Goal: Information Seeking & Learning: Understand process/instructions

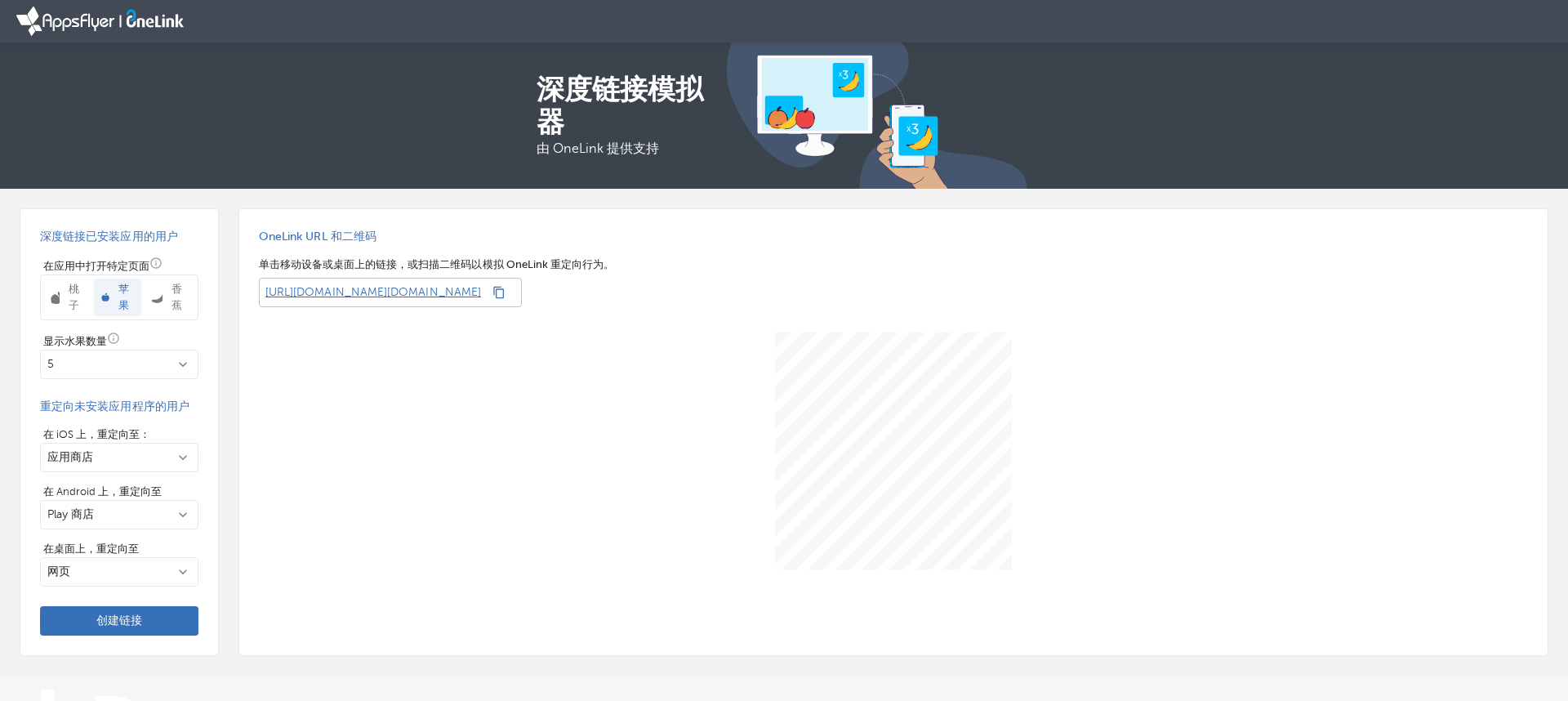
click at [103, 234] on font "深度链接已安装应用的用户" at bounding box center [109, 236] width 138 height 13
click at [102, 235] on font "深度链接已安装应用的用户" at bounding box center [109, 236] width 138 height 13
click at [135, 238] on font "深度链接已安装应用的用户" at bounding box center [109, 236] width 138 height 13
drag, startPoint x: 135, startPoint y: 238, endPoint x: 151, endPoint y: 246, distance: 17.9
click at [136, 239] on font "深度链接已安装应用的用户" at bounding box center [109, 236] width 138 height 13
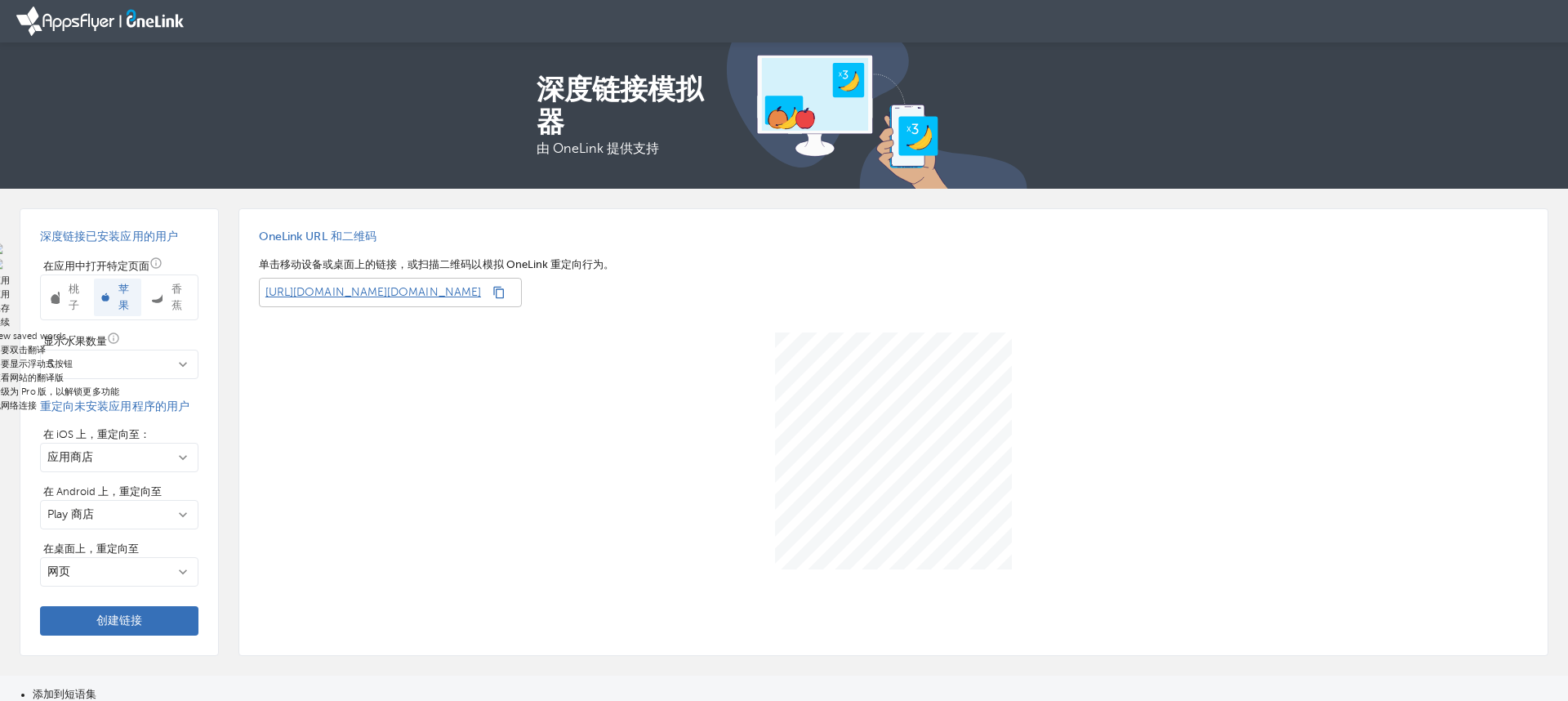
drag, startPoint x: 143, startPoint y: 193, endPoint x: 127, endPoint y: 241, distance: 50.6
click at [142, 193] on div "深度链接已安装应用的用户 在应用中打开特定页面 桃子 苹果 香蕉 显示水果数量 5 重定向未安装应用程序的用户 在 iOS 上，重定向至： 应用商店 在 An…" at bounding box center [784, 432] width 1568 height 487
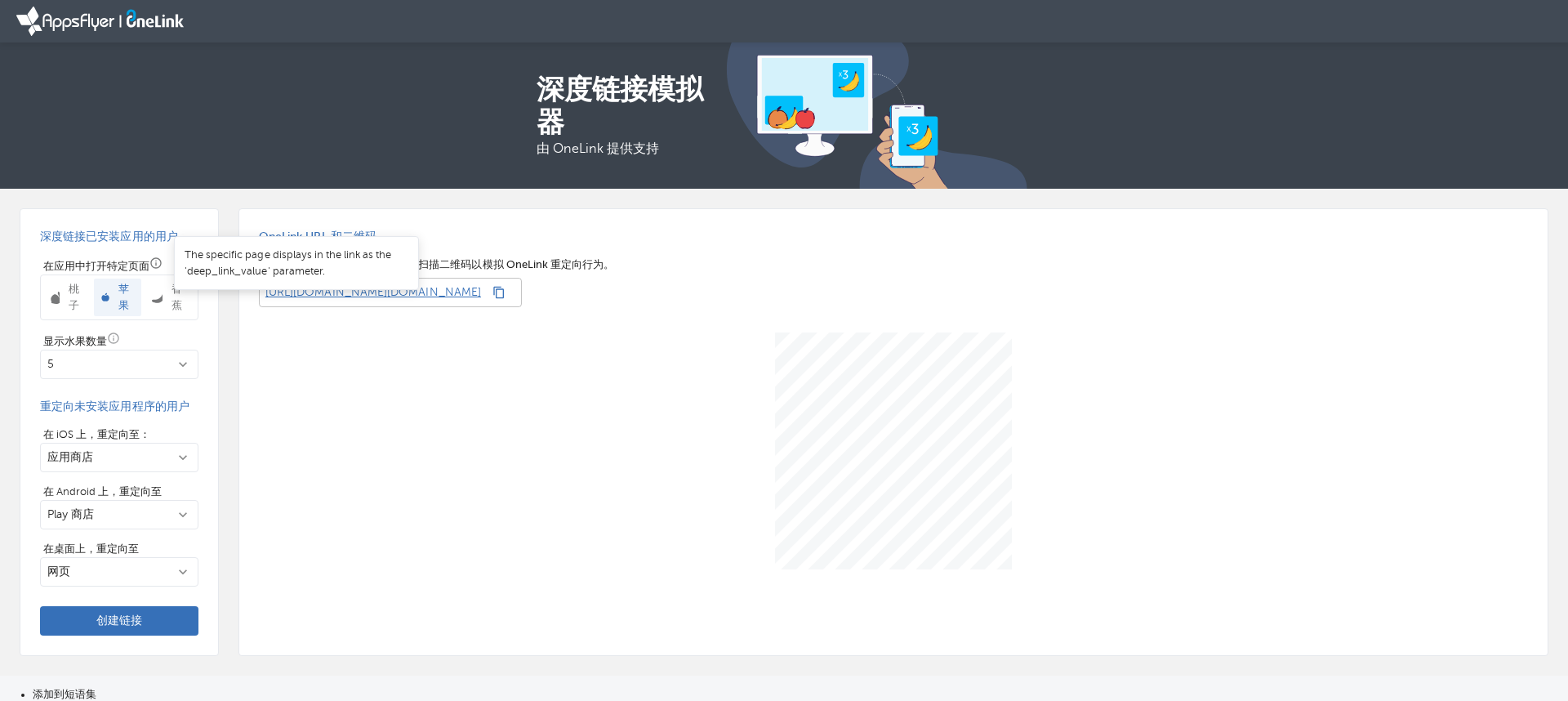
click at [157, 263] on icon at bounding box center [156, 263] width 13 height 13
click at [176, 190] on div "深度链接已安装应用的用户 在应用中打开特定页面 桃子 苹果 香蕉 显示水果数量 5 重定向未安装应用程序的用户 在 iOS 上，重定向至： 应用商店 在 An…" at bounding box center [784, 432] width 1568 height 487
click at [621, 371] on div at bounding box center [893, 450] width 1269 height 288
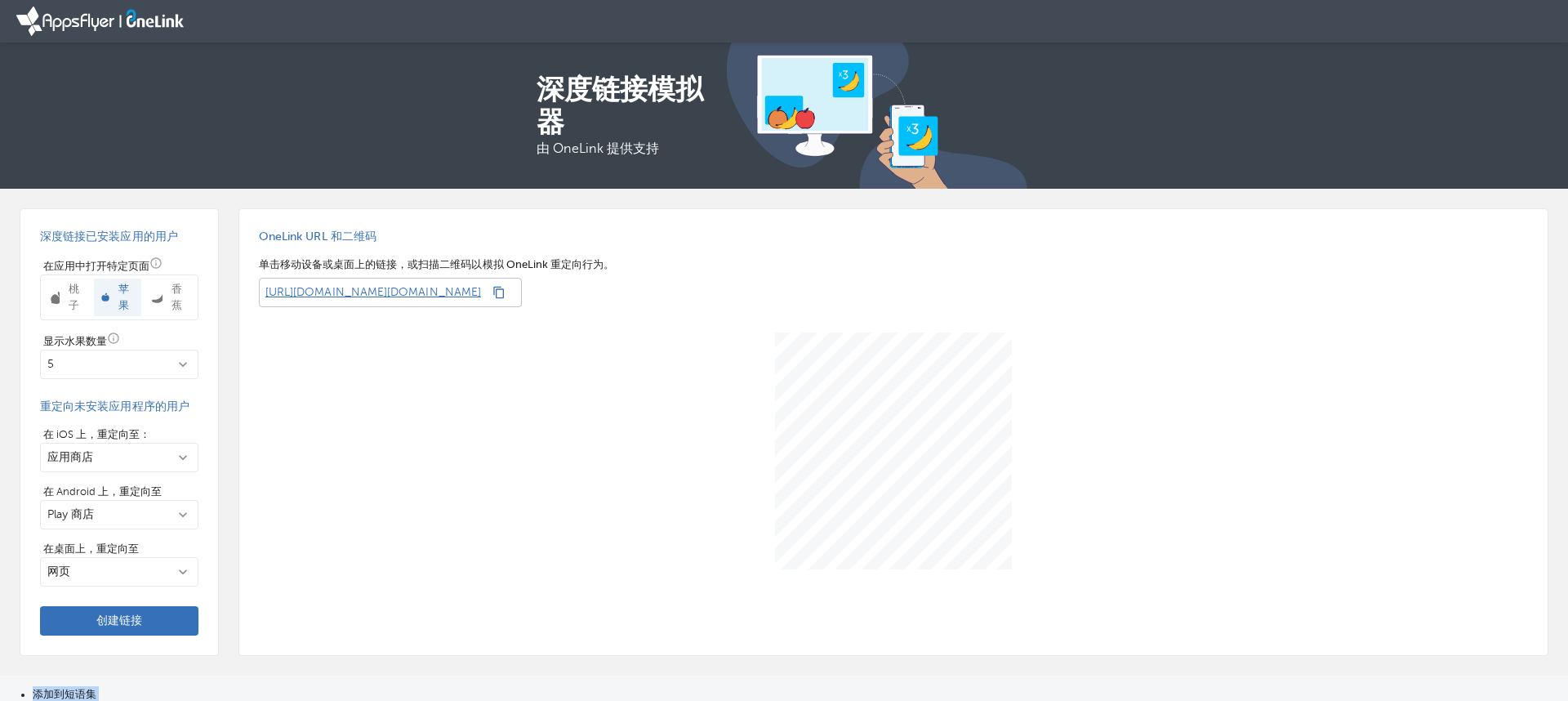
click at [621, 371] on div at bounding box center [893, 450] width 1269 height 288
click at [623, 369] on div at bounding box center [893, 450] width 1269 height 288
click at [614, 387] on div at bounding box center [893, 450] width 1269 height 288
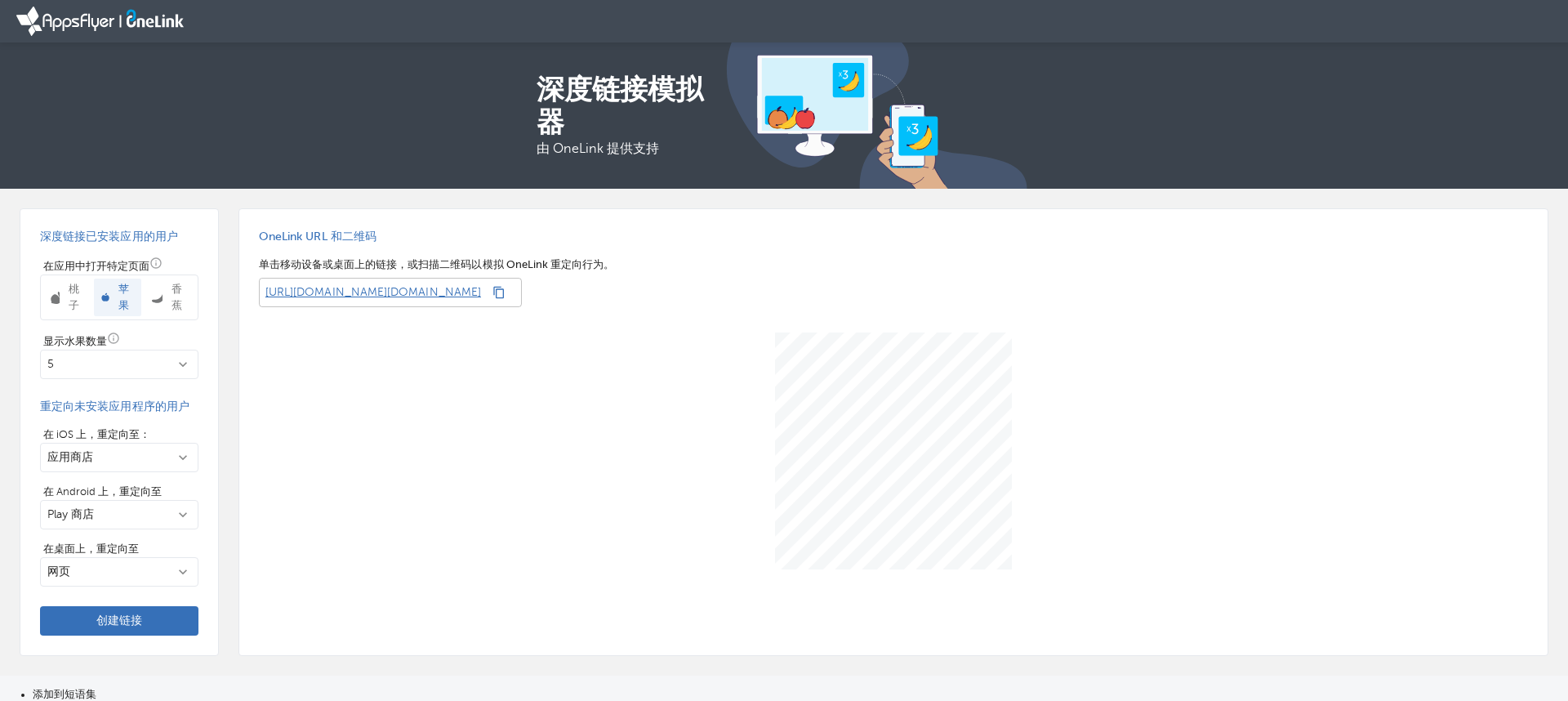
click at [612, 397] on div at bounding box center [893, 450] width 1269 height 288
